Goal: Task Accomplishment & Management: Manage account settings

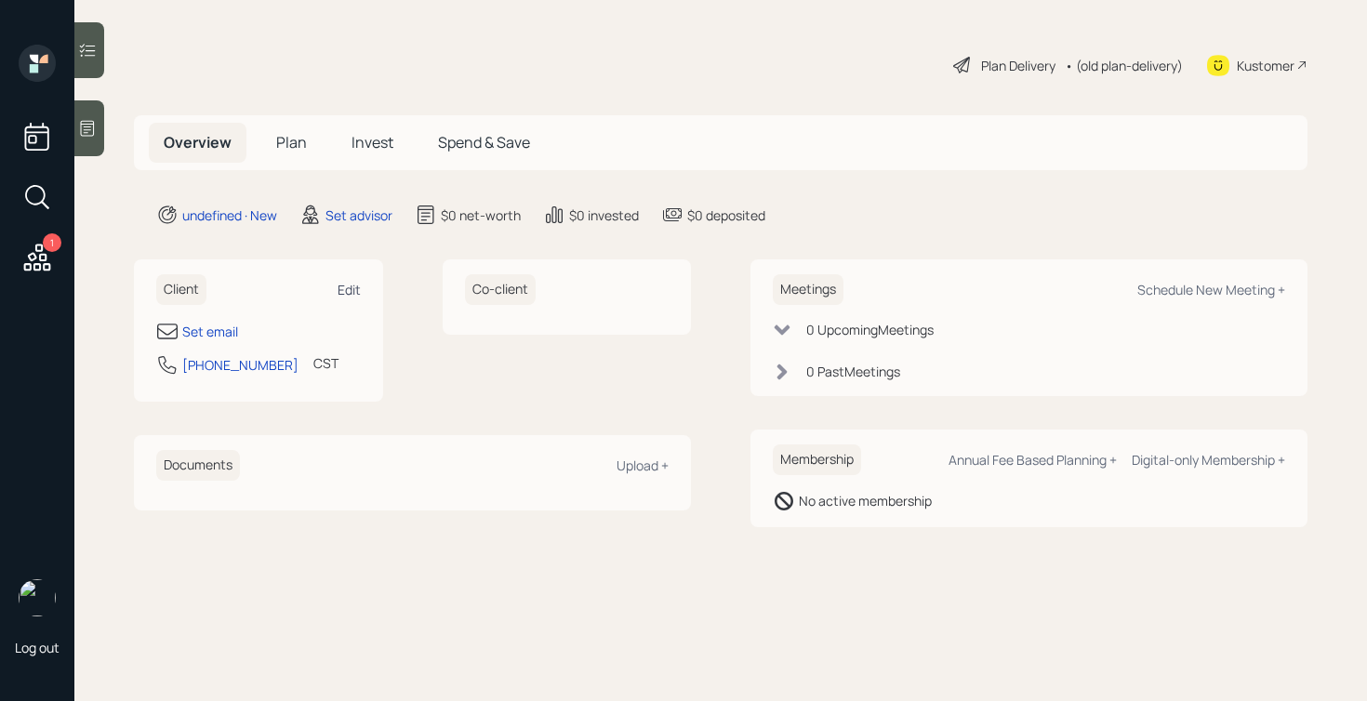
click at [345, 296] on div "Edit" at bounding box center [349, 290] width 23 height 18
select select "America/[GEOGRAPHIC_DATA]"
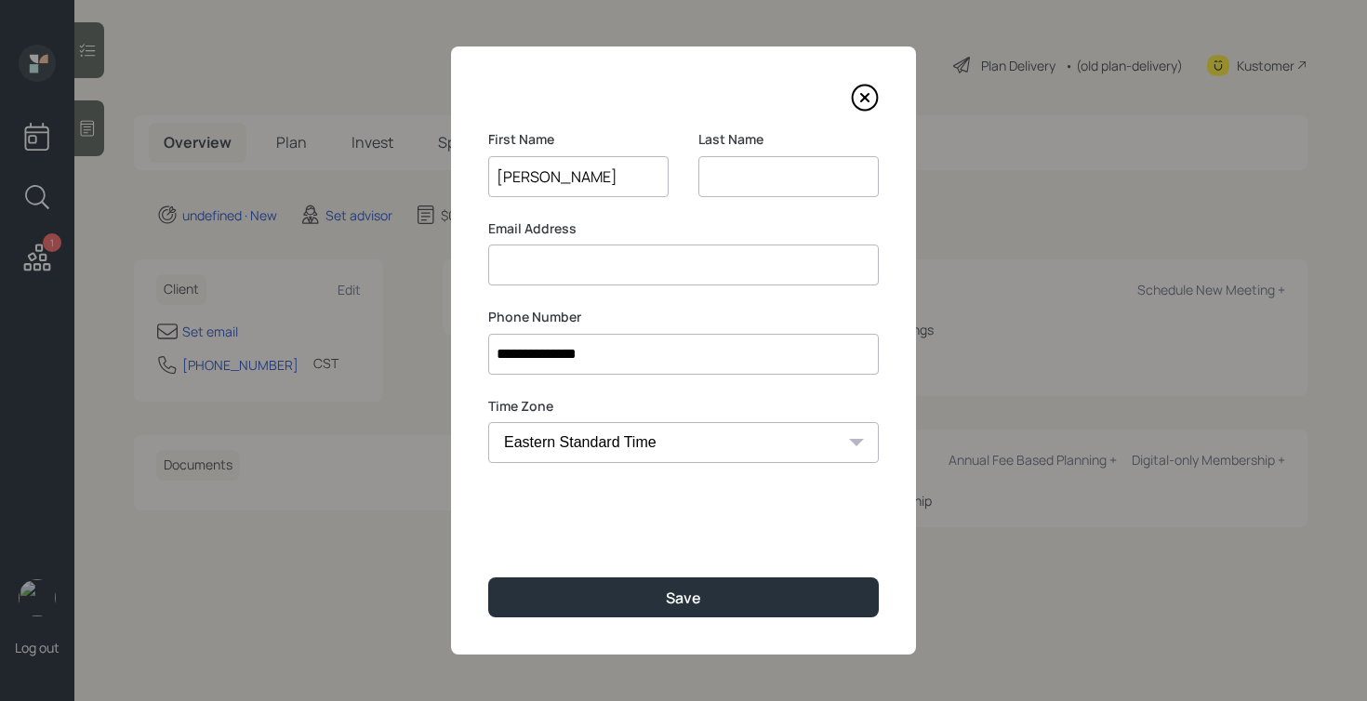
type input "[PERSON_NAME]"
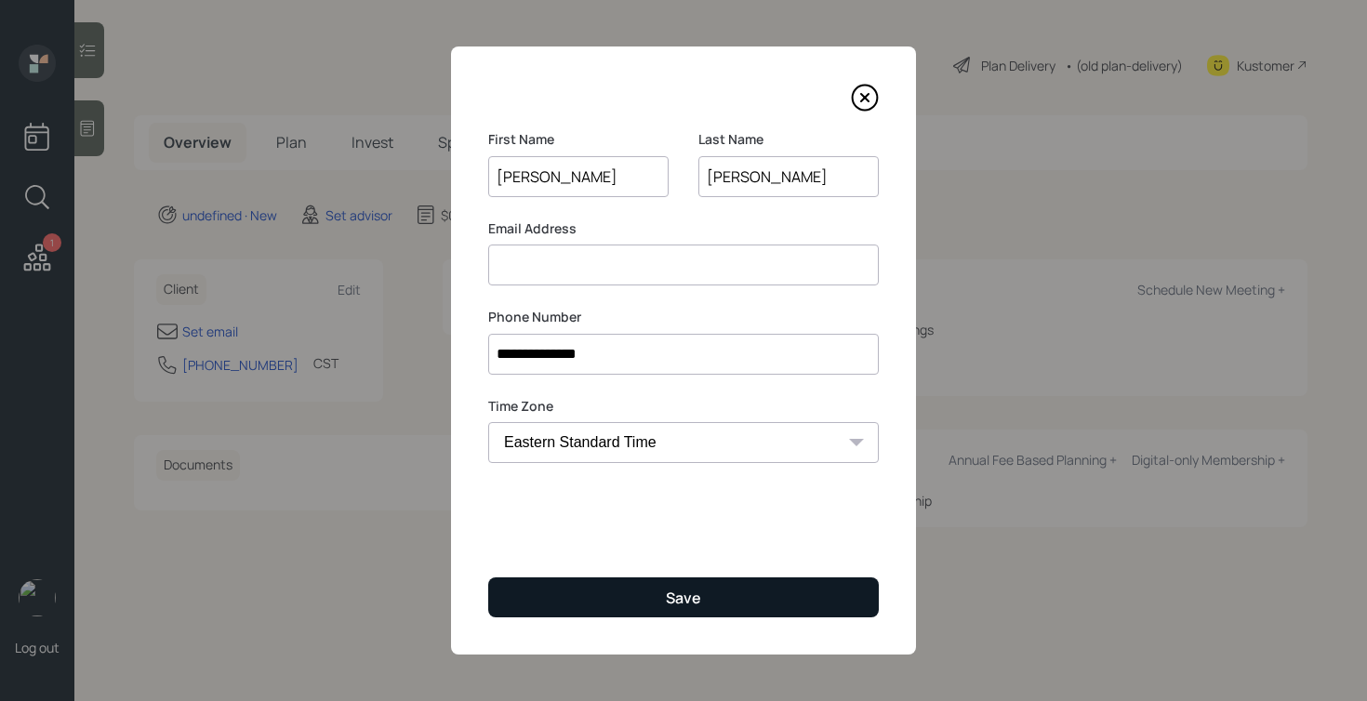
type input "[PERSON_NAME]"
click at [620, 600] on button "Save" at bounding box center [683, 598] width 391 height 40
